Goal: Navigation & Orientation: Find specific page/section

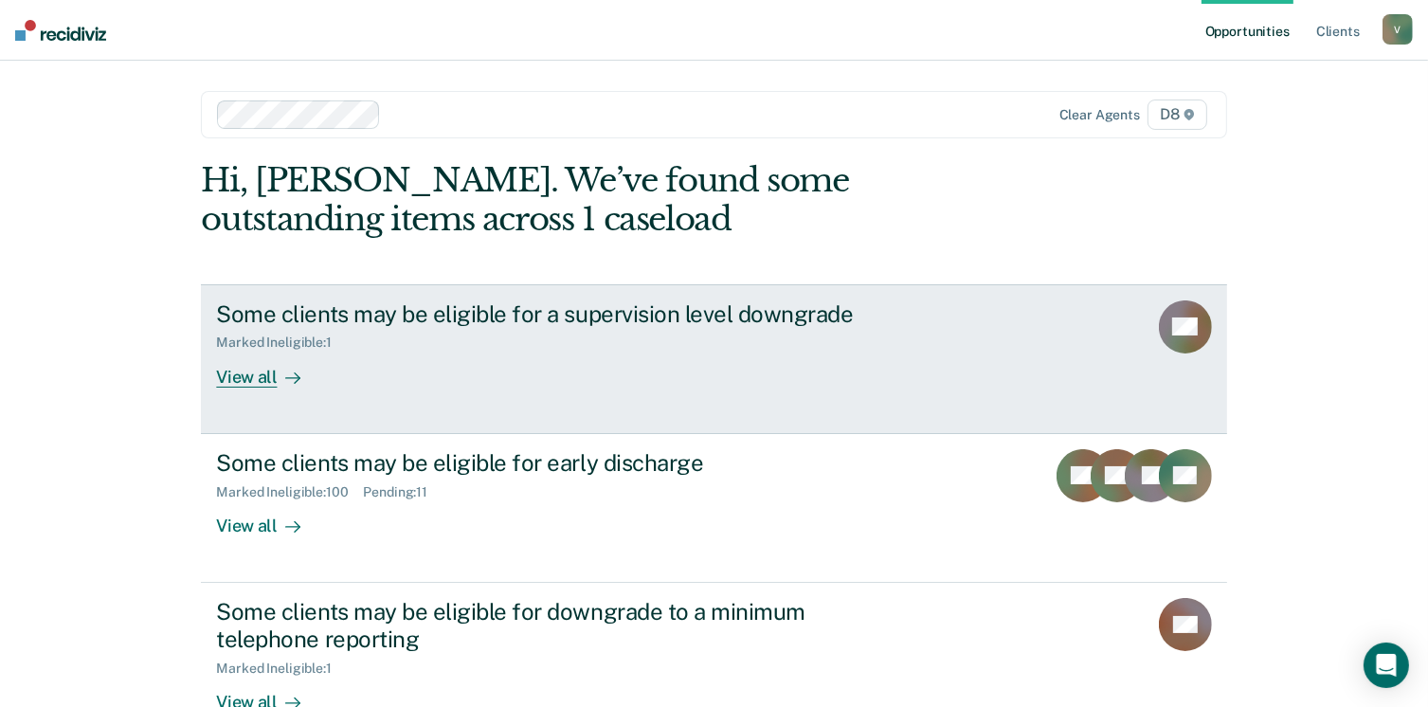
click at [262, 367] on div "View all" at bounding box center [269, 369] width 106 height 37
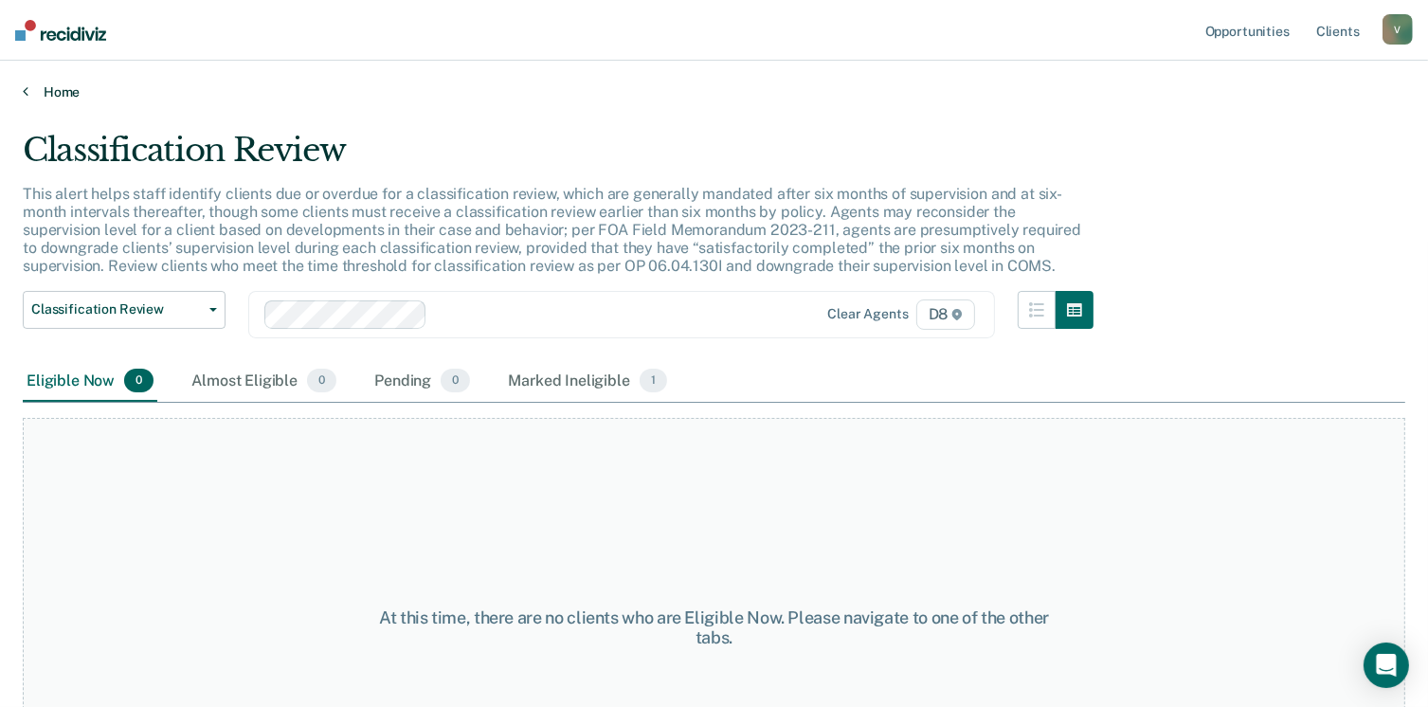
click at [61, 93] on link "Home" at bounding box center [714, 91] width 1383 height 17
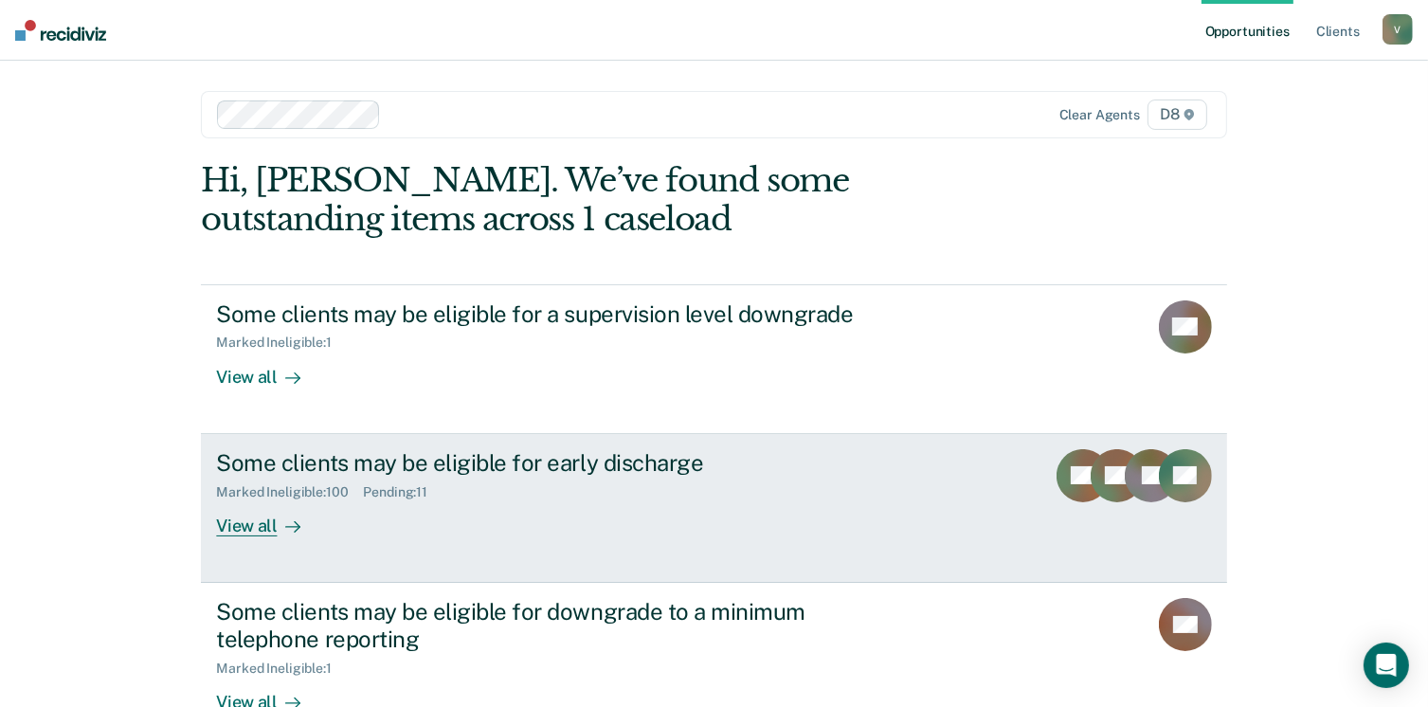
click at [261, 517] on div "View all" at bounding box center [269, 518] width 106 height 37
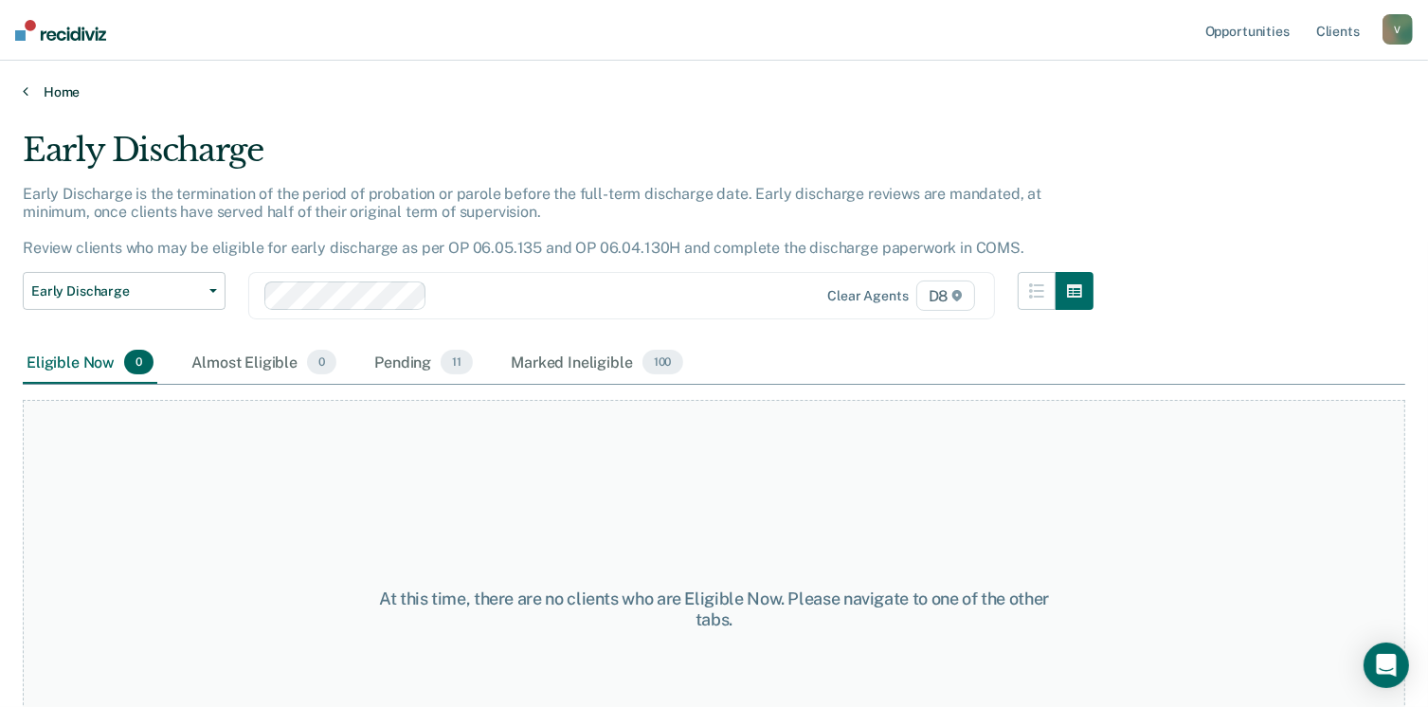
click at [45, 84] on link "Home" at bounding box center [714, 91] width 1383 height 17
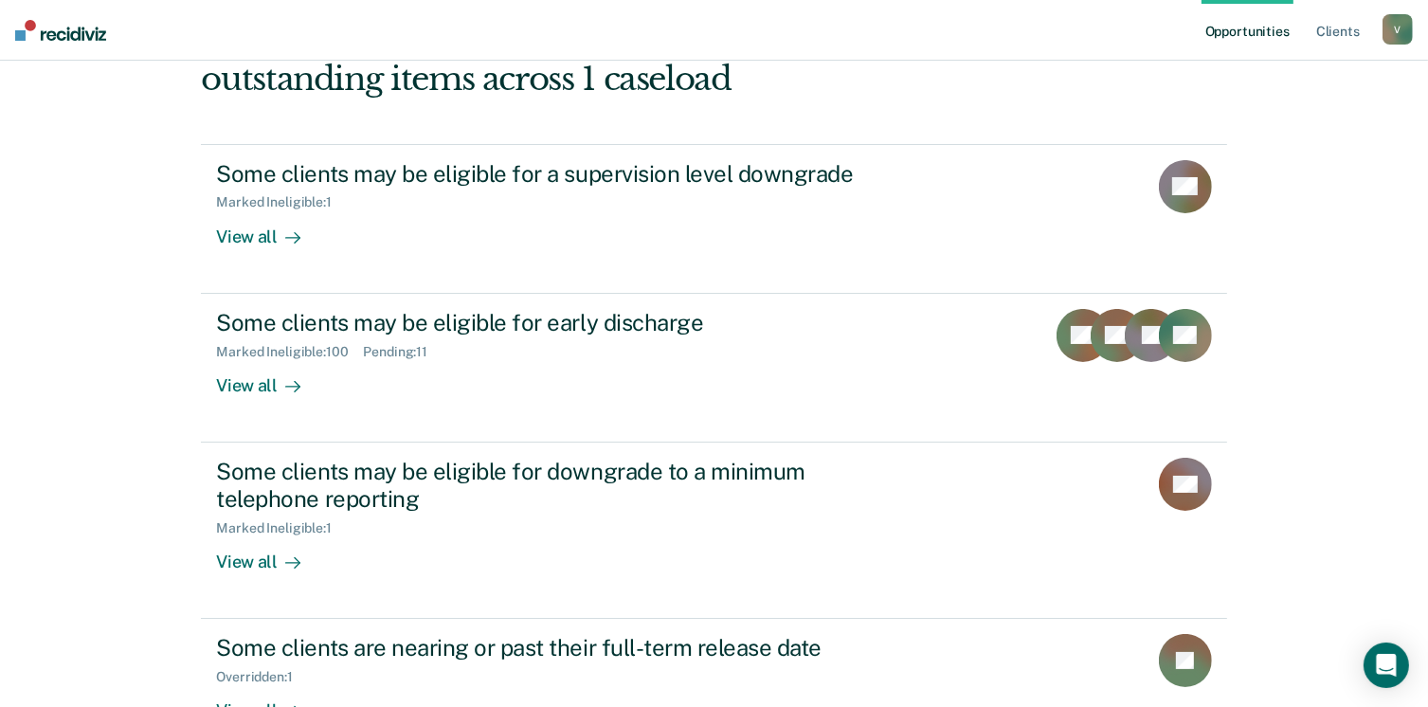
scroll to position [266, 0]
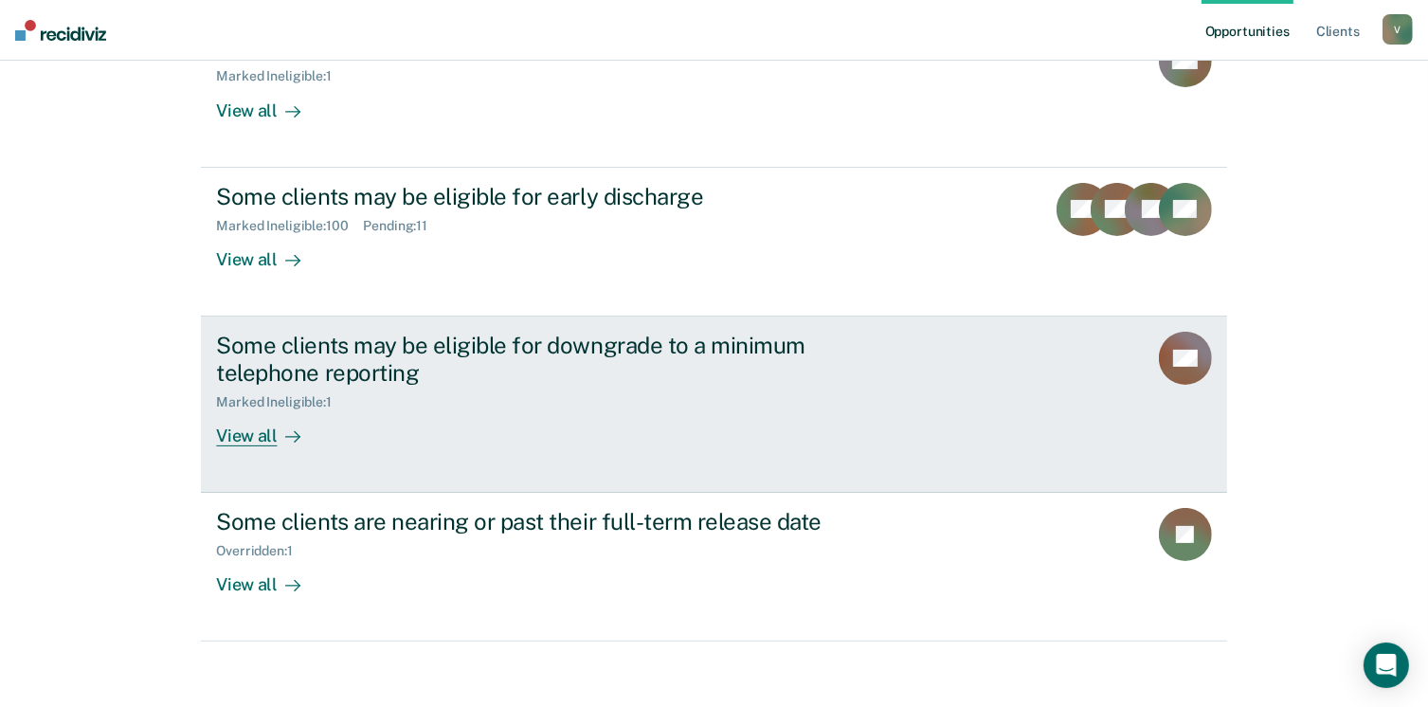
click at [254, 427] on div "View all" at bounding box center [269, 427] width 106 height 37
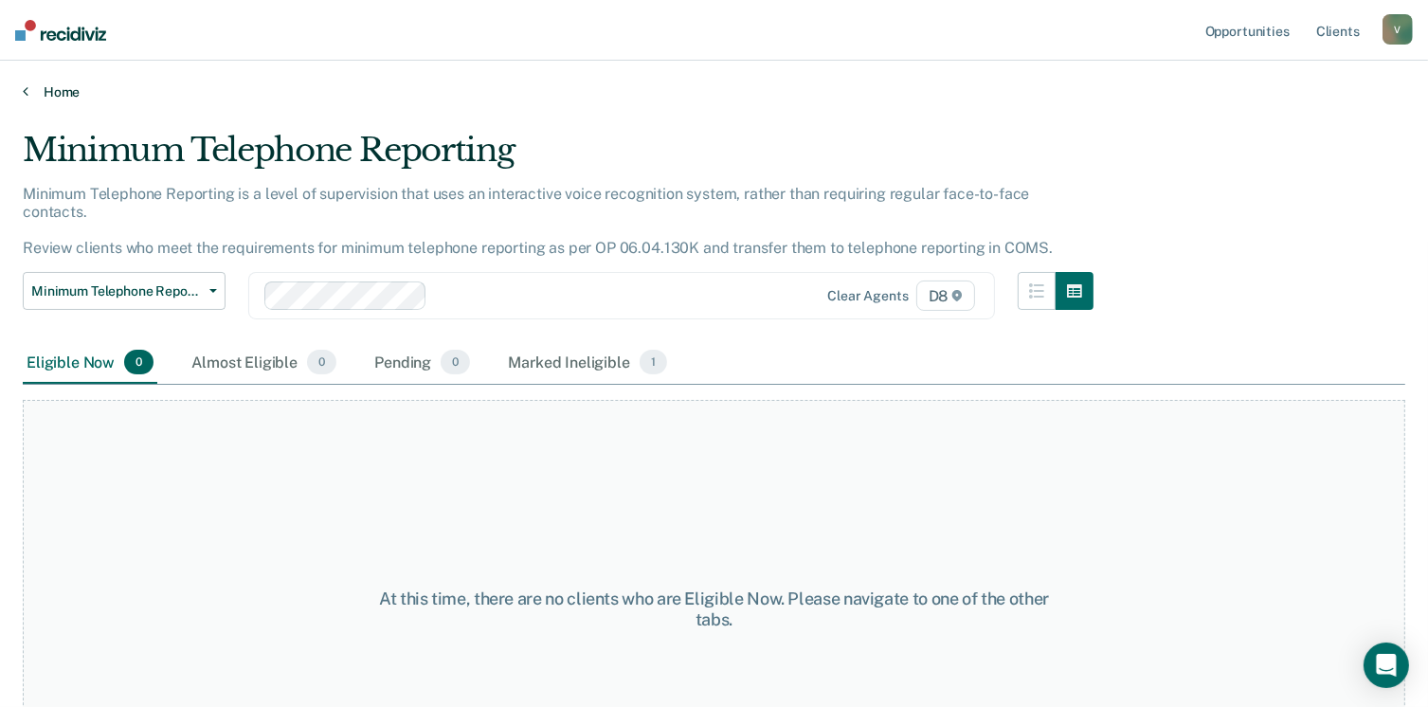
click at [42, 84] on link "Home" at bounding box center [714, 91] width 1383 height 17
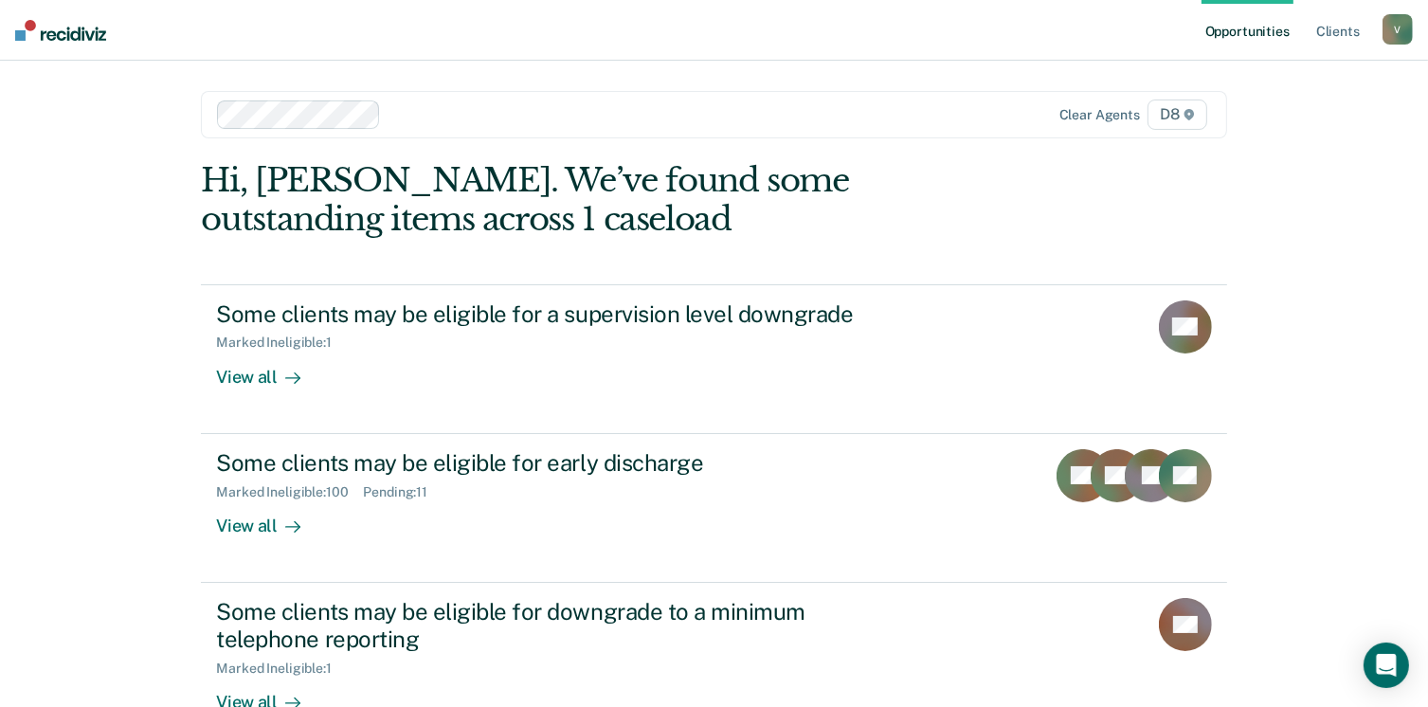
scroll to position [275, 0]
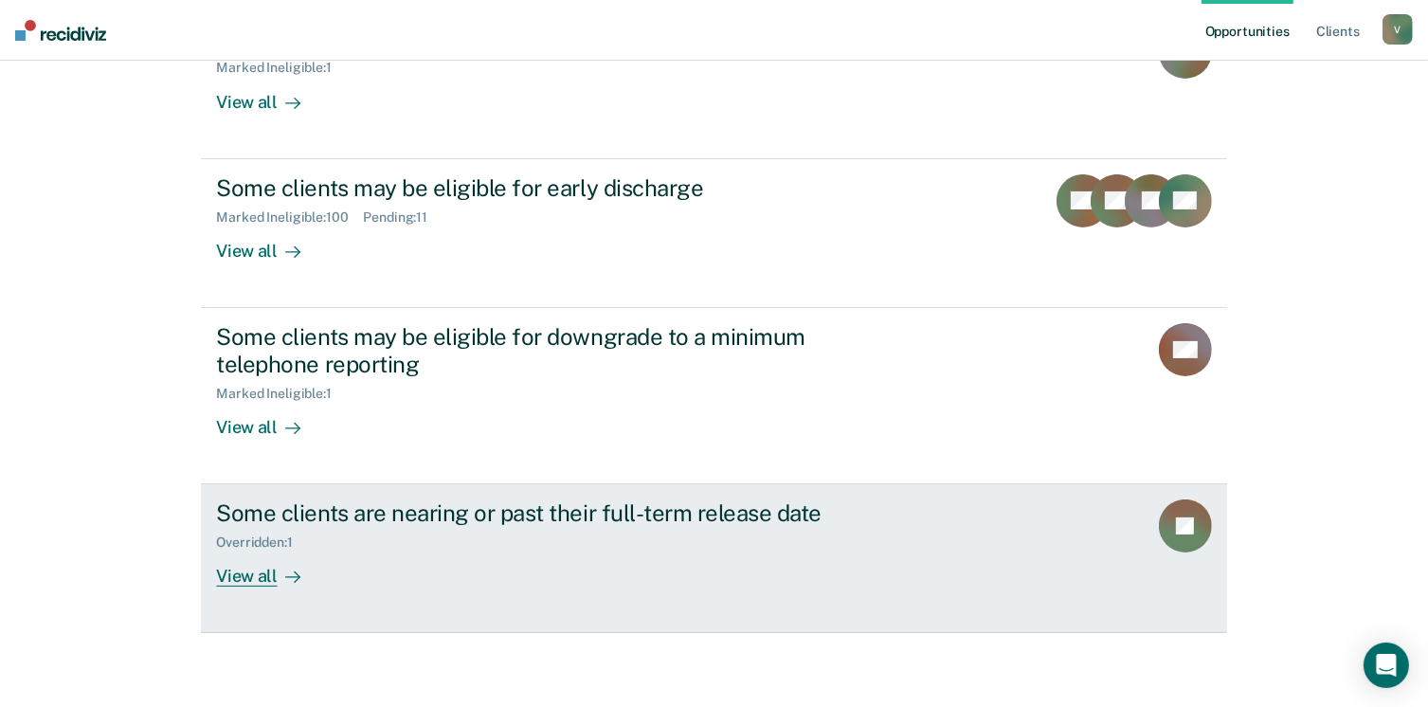
click at [263, 573] on div "View all" at bounding box center [269, 569] width 106 height 37
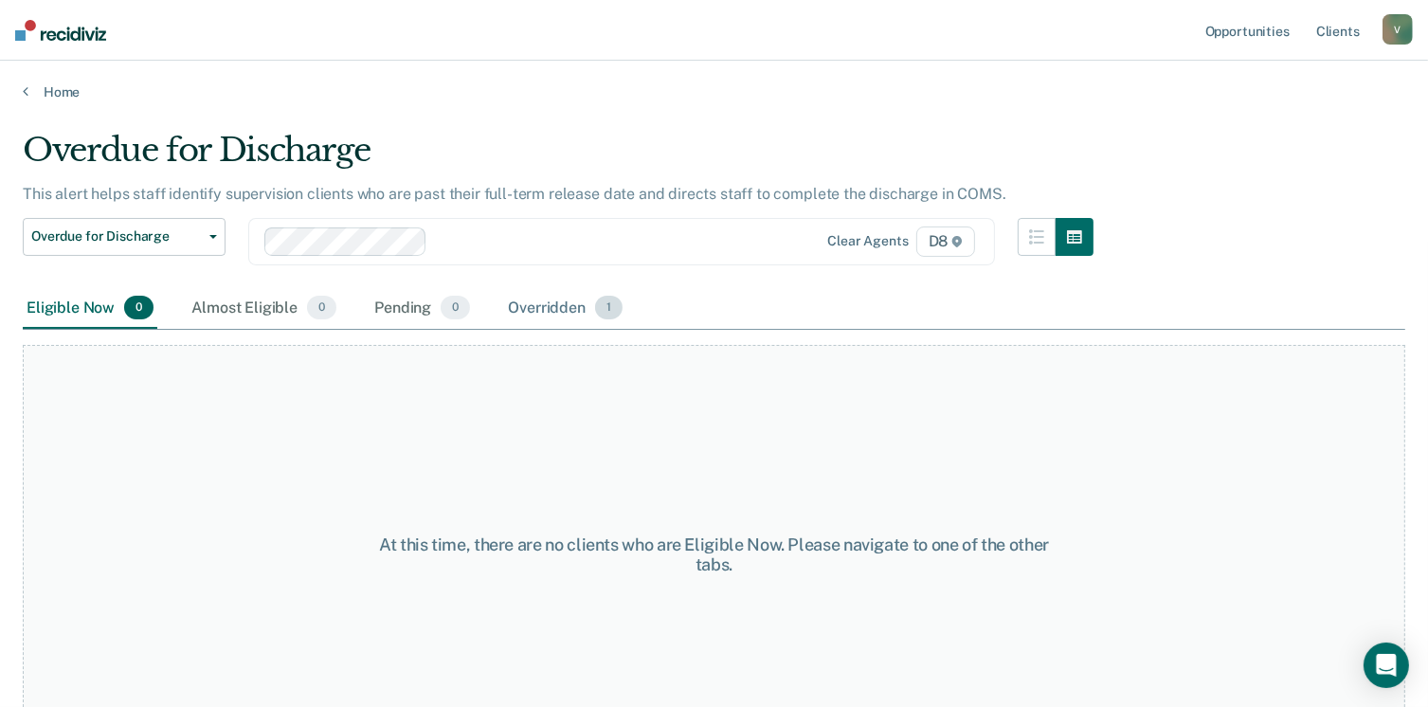
click at [546, 300] on div "Overridden 1" at bounding box center [565, 309] width 122 height 42
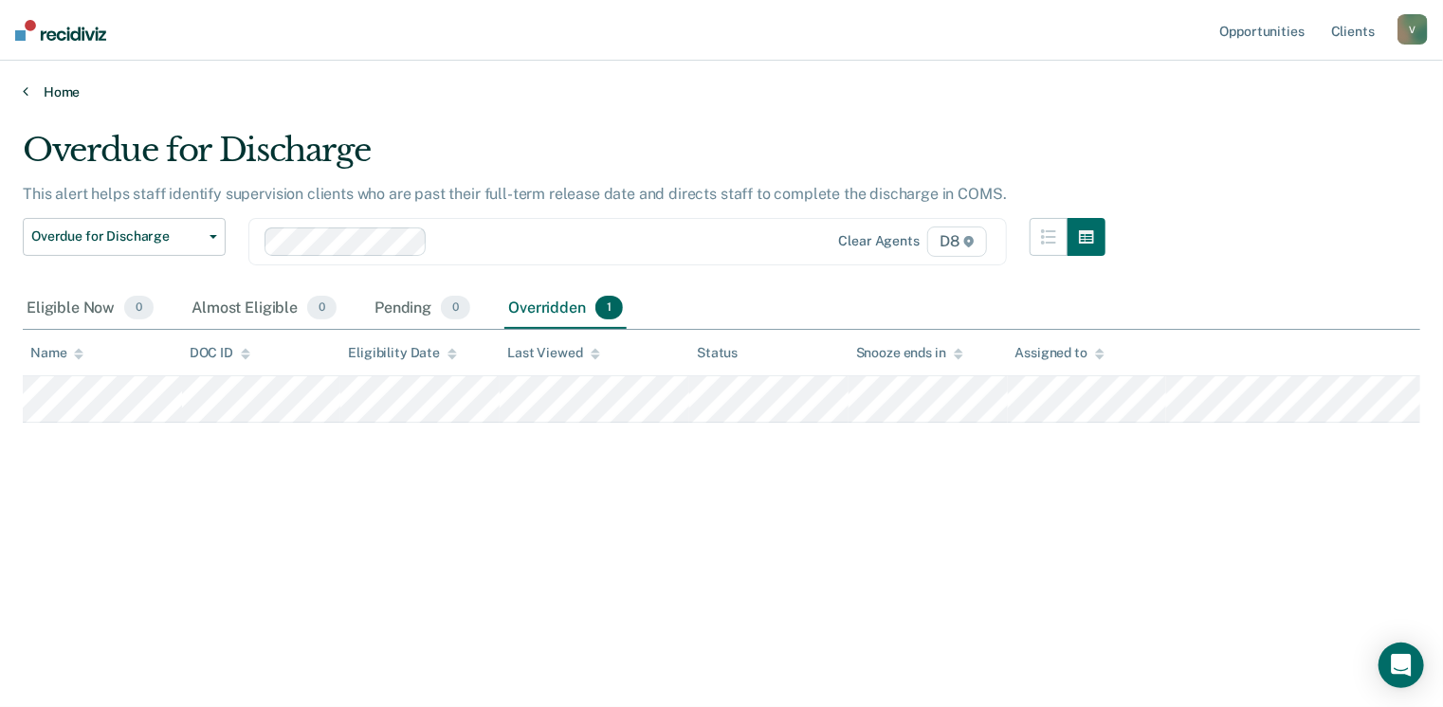
click at [50, 88] on link "Home" at bounding box center [721, 91] width 1397 height 17
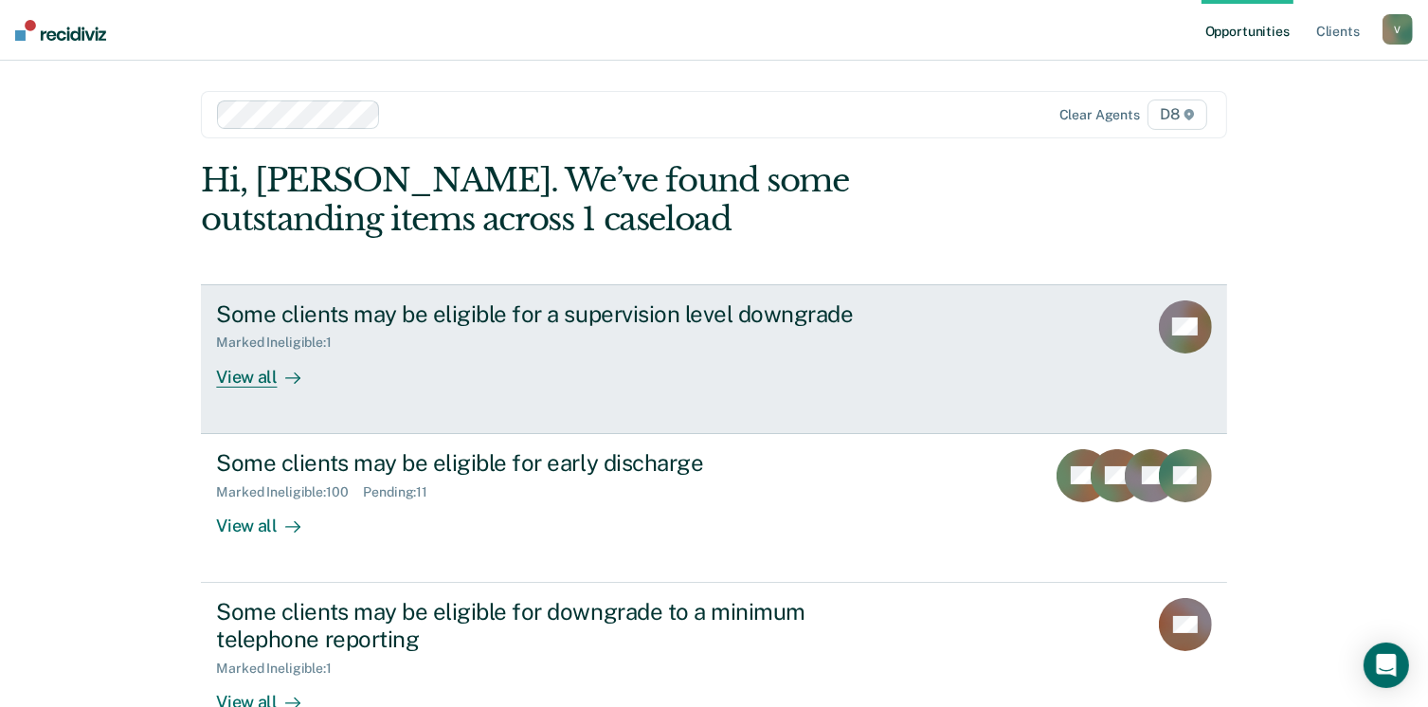
click at [250, 376] on div "View all" at bounding box center [269, 369] width 106 height 37
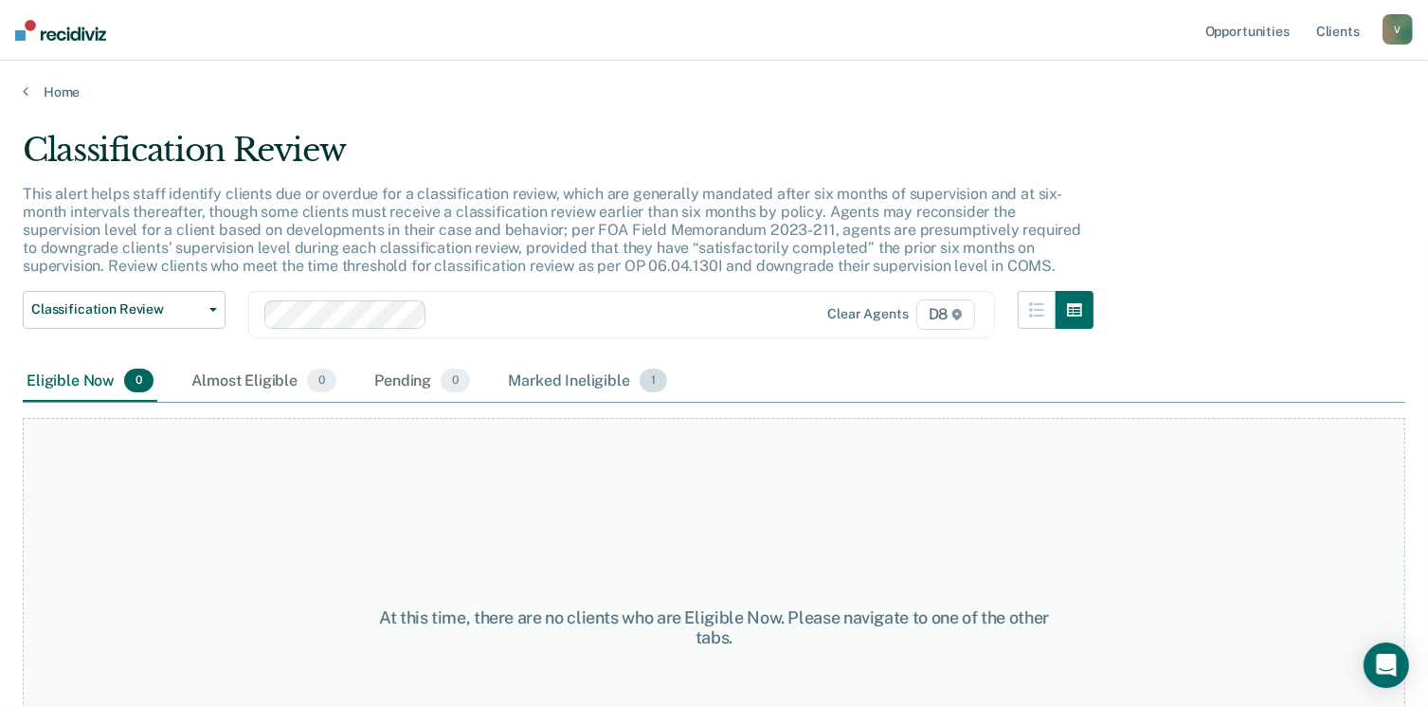
click at [519, 387] on div "Marked Ineligible 1" at bounding box center [587, 382] width 167 height 42
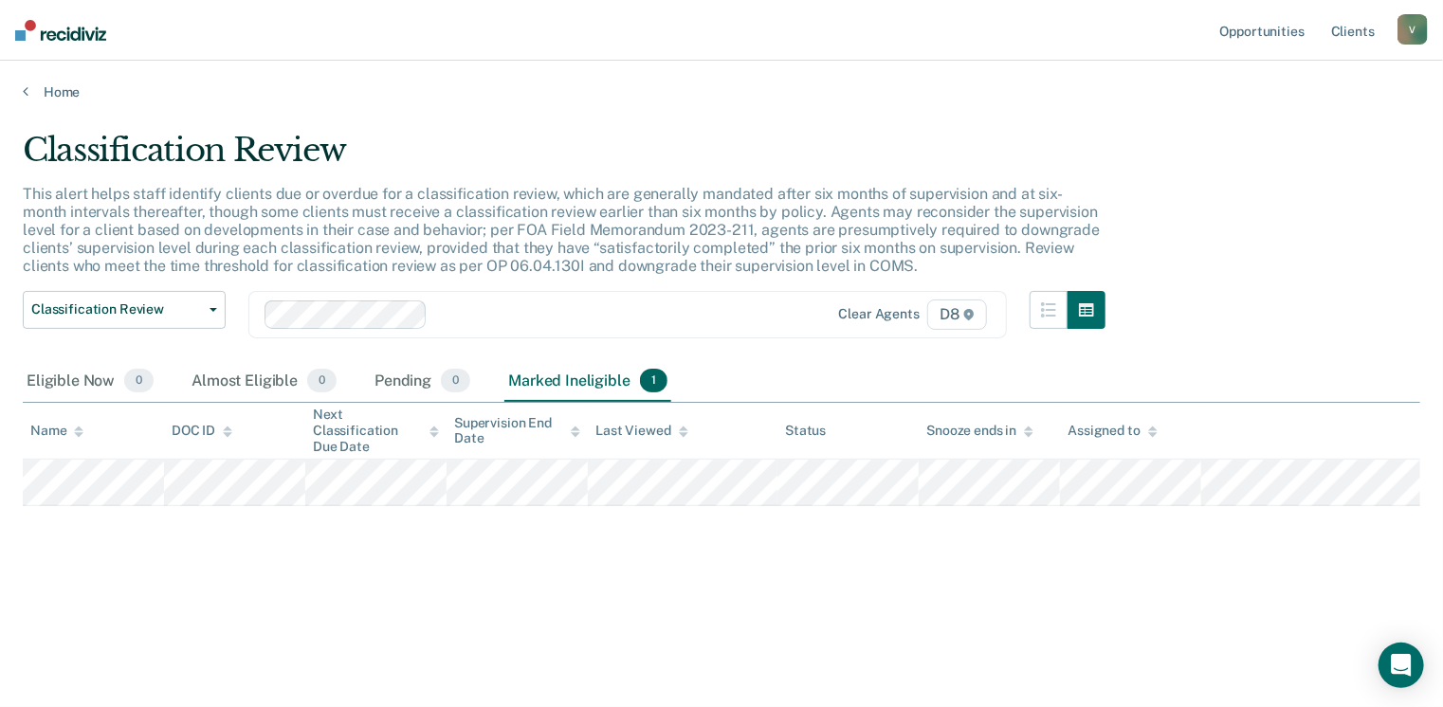
click at [519, 387] on div "Marked Ineligible 1" at bounding box center [587, 382] width 167 height 42
click at [57, 99] on link "Home" at bounding box center [721, 91] width 1397 height 17
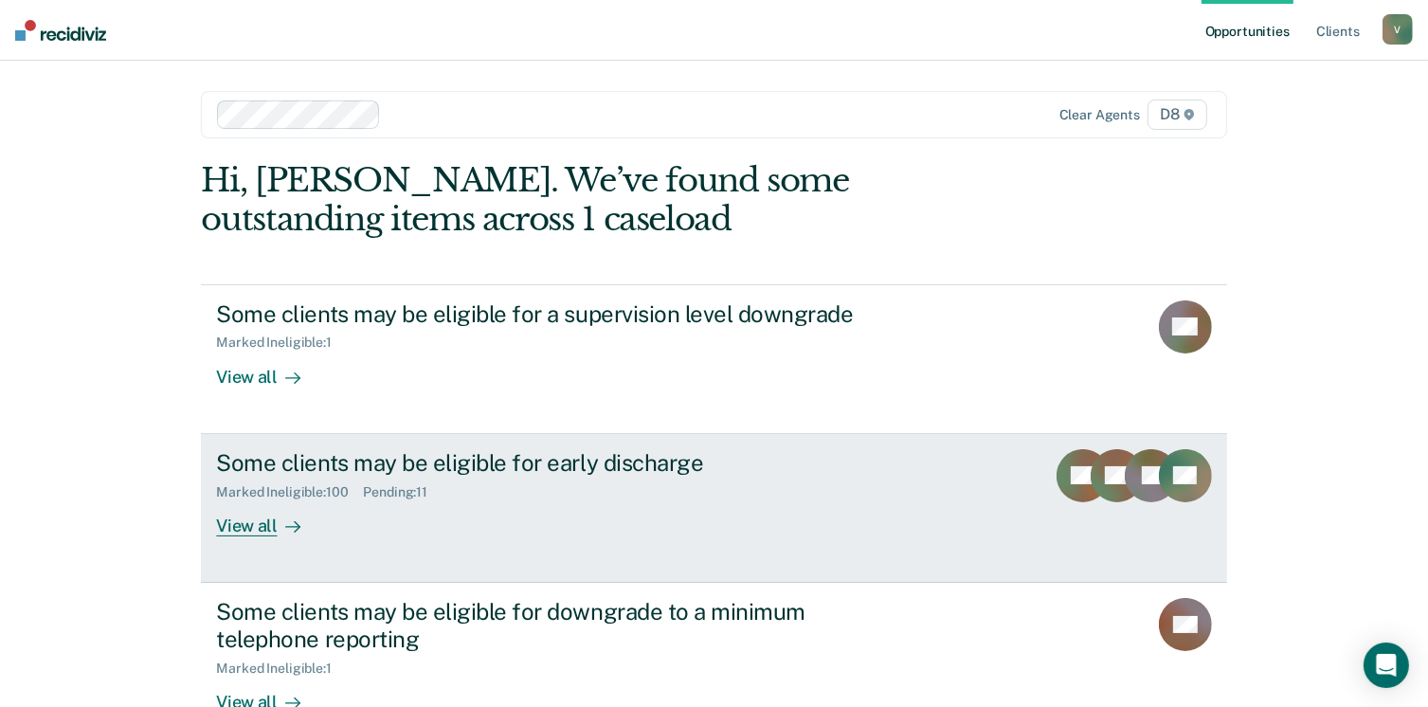
click at [250, 518] on div "View all" at bounding box center [269, 518] width 106 height 37
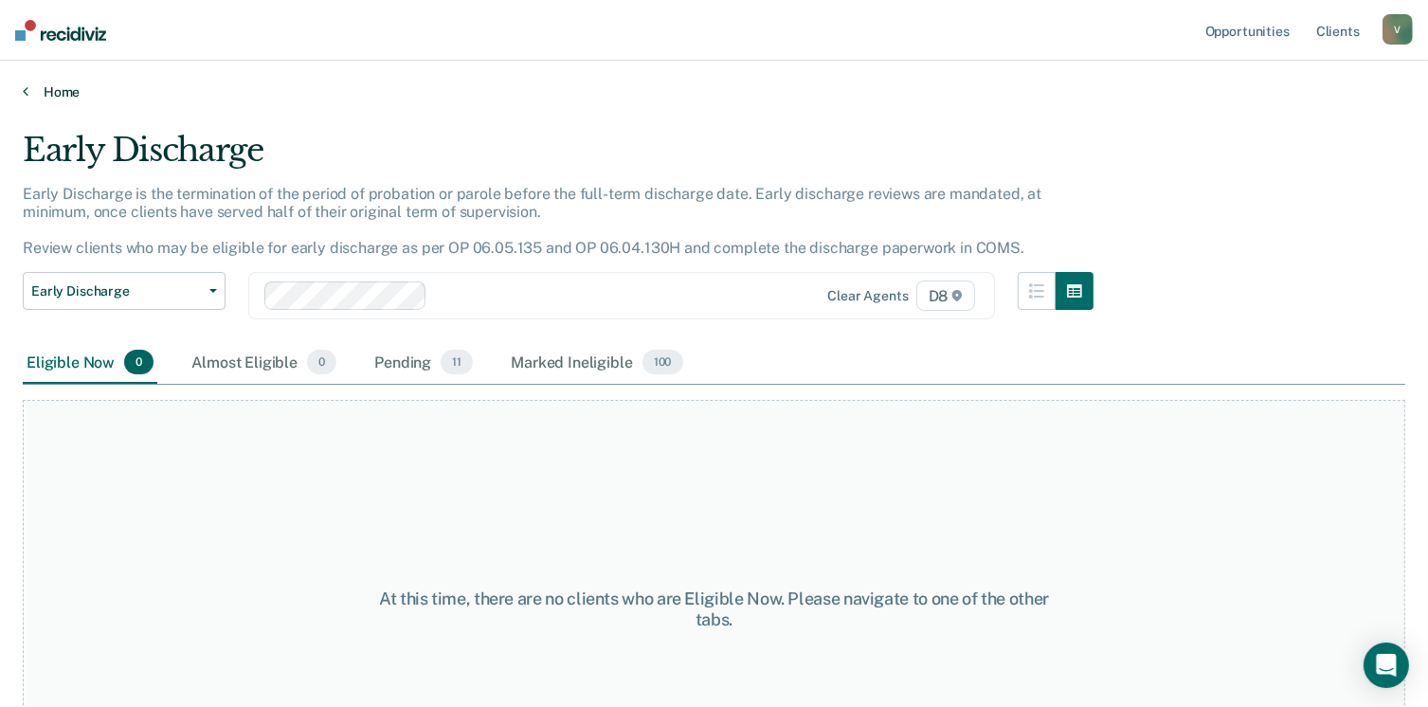
click at [41, 88] on link "Home" at bounding box center [714, 91] width 1383 height 17
